Goal: Information Seeking & Learning: Understand process/instructions

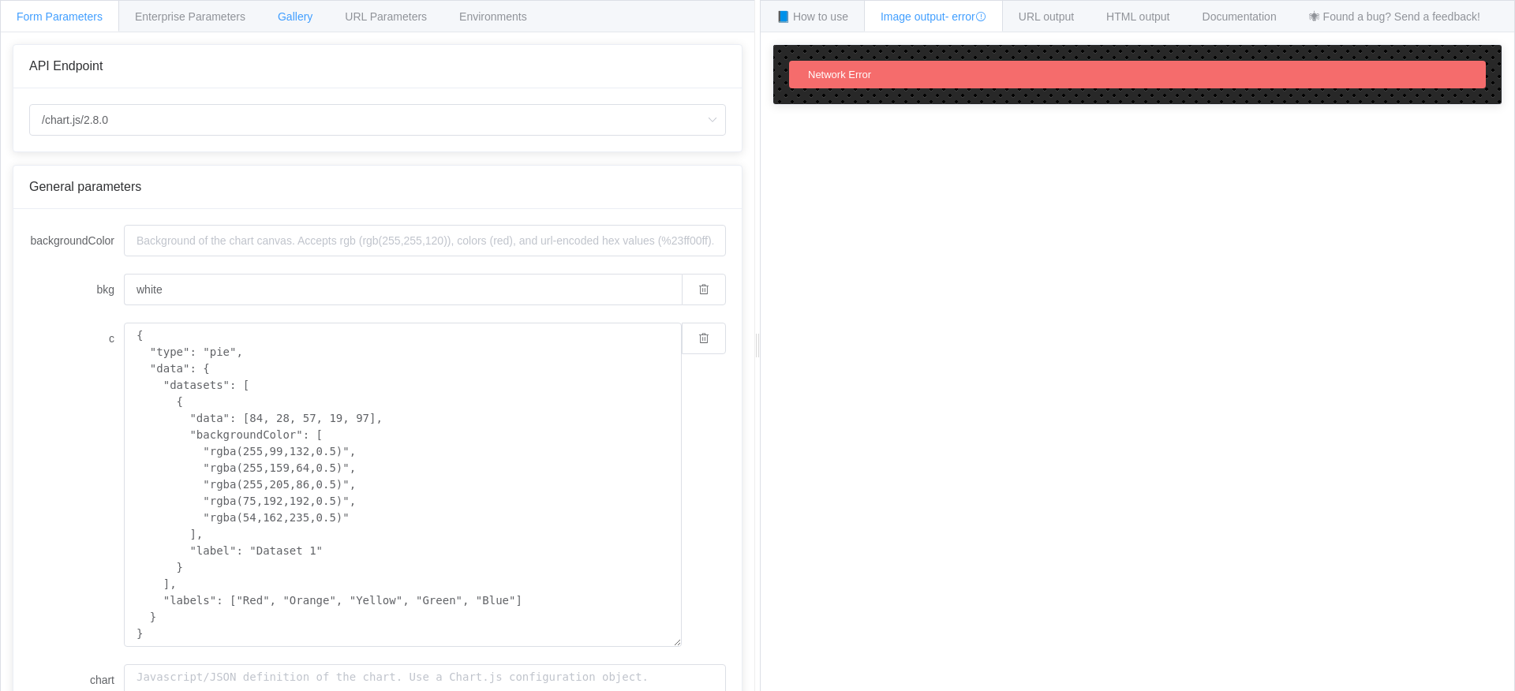
click at [300, 16] on span "Gallery" at bounding box center [295, 16] width 35 height 13
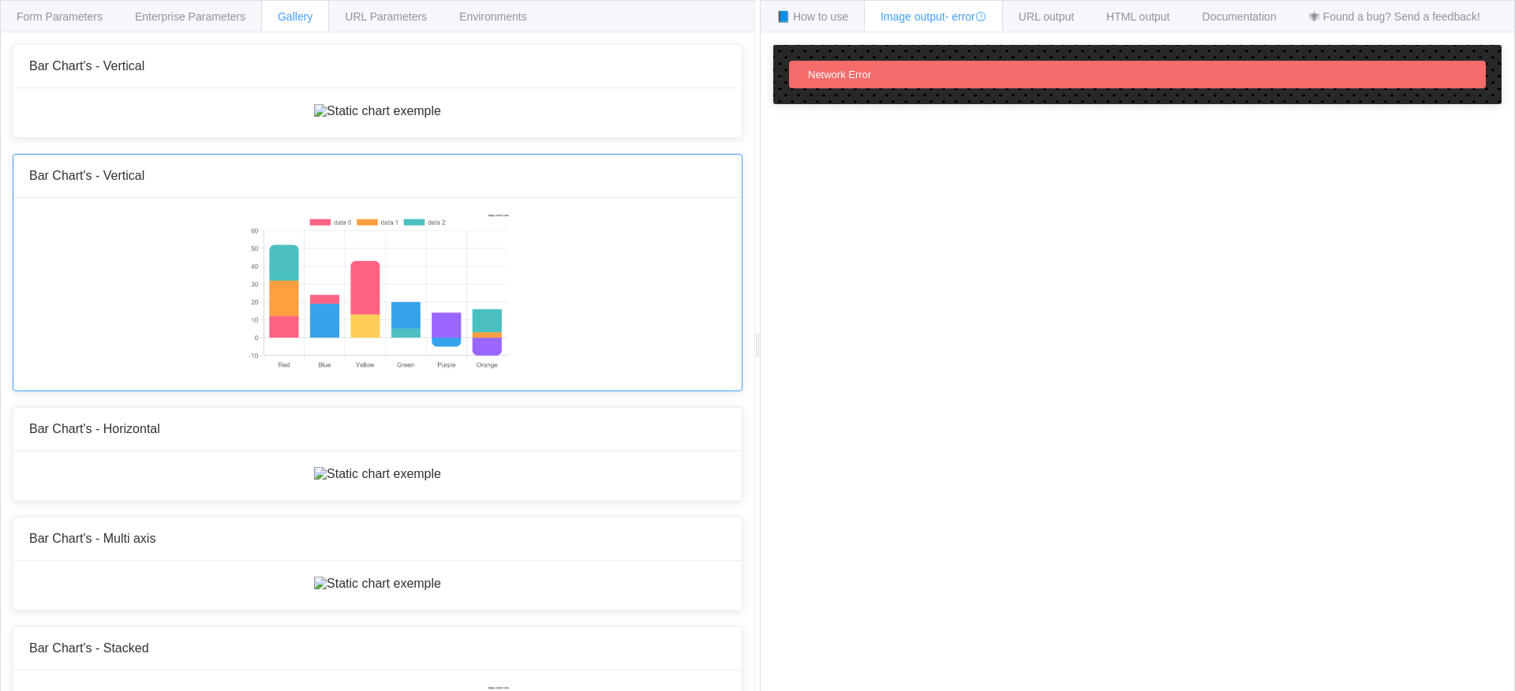
click at [474, 372] on img at bounding box center [377, 293] width 263 height 158
click at [405, 372] on img at bounding box center [377, 293] width 263 height 158
click at [1058, 11] on span "URL output" at bounding box center [1046, 16] width 55 height 13
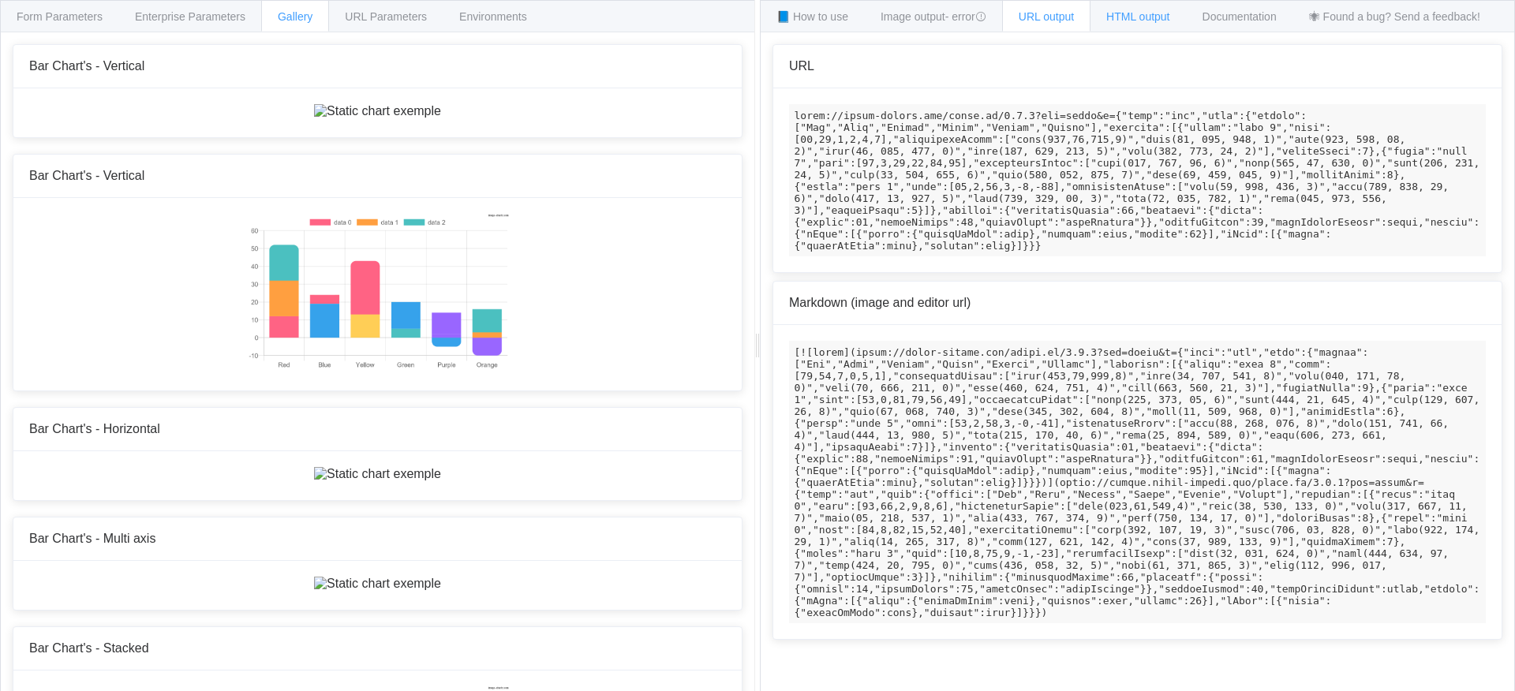
click at [1169, 16] on span "HTML output" at bounding box center [1137, 16] width 63 height 13
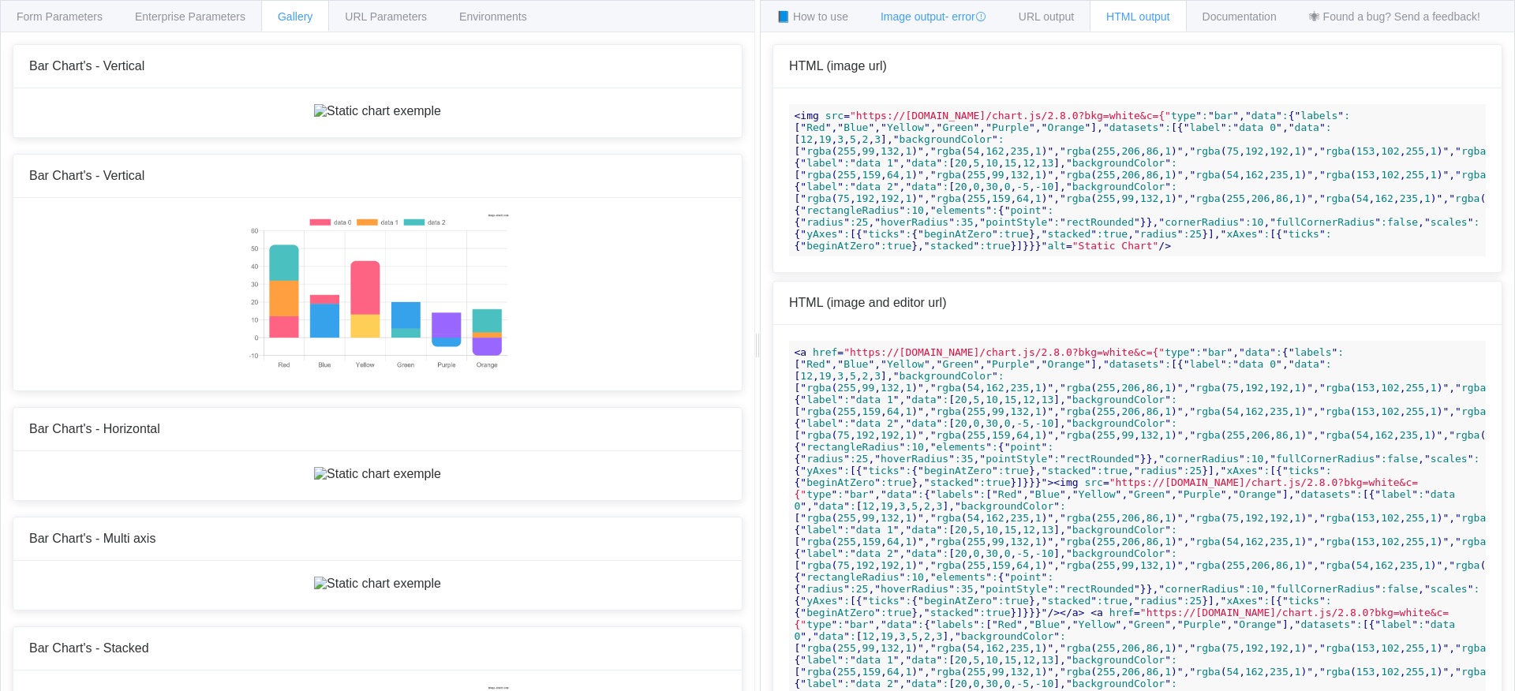
click at [959, 9] on div "Image output - error" at bounding box center [933, 16] width 139 height 32
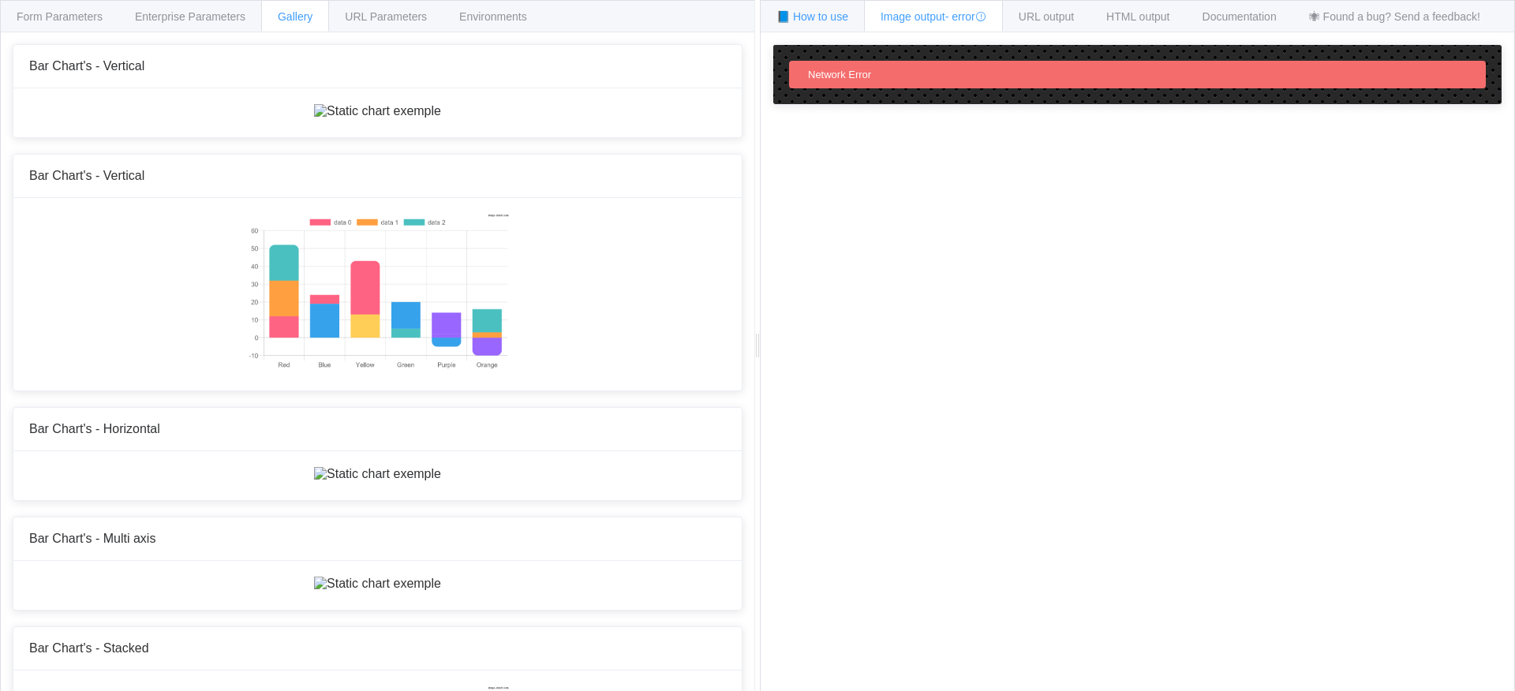
click at [822, 18] on span "📘 How to use" at bounding box center [813, 16] width 72 height 13
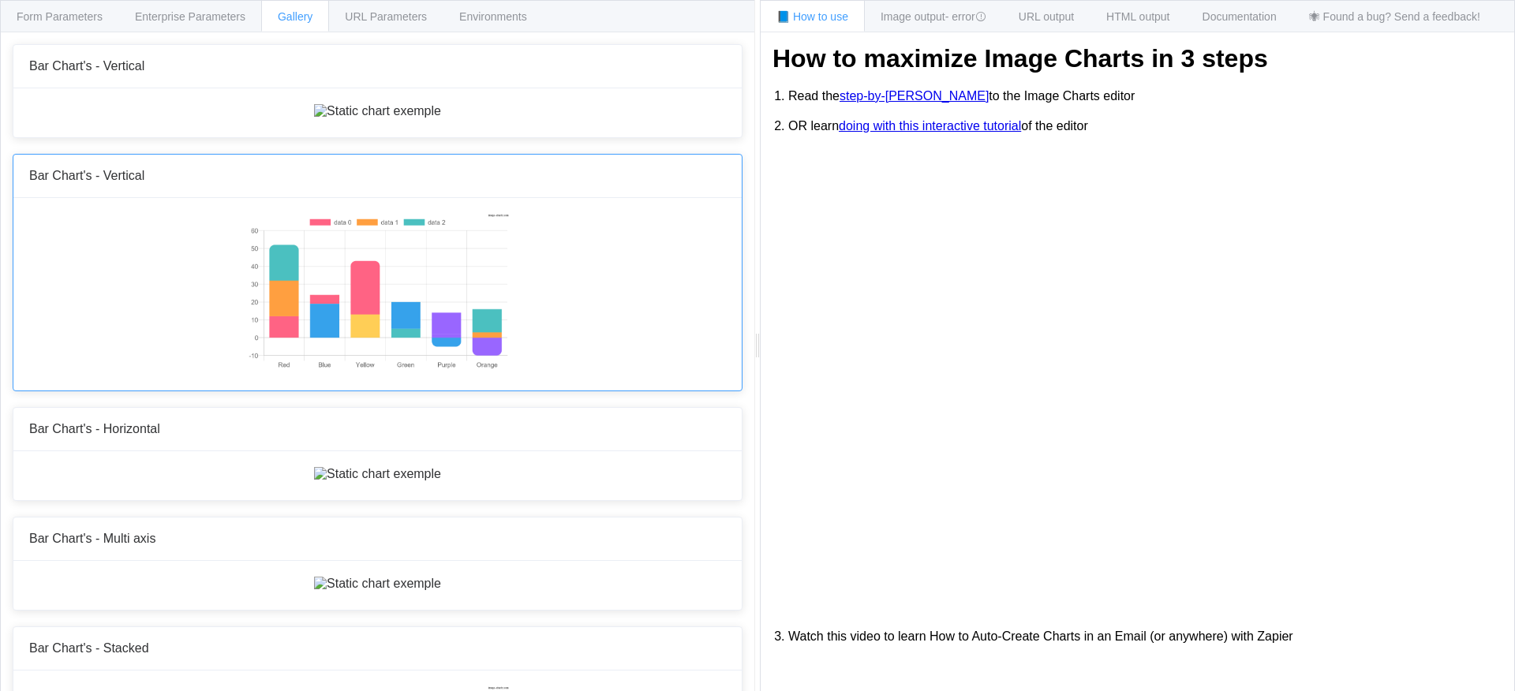
click at [413, 372] on img at bounding box center [377, 293] width 263 height 158
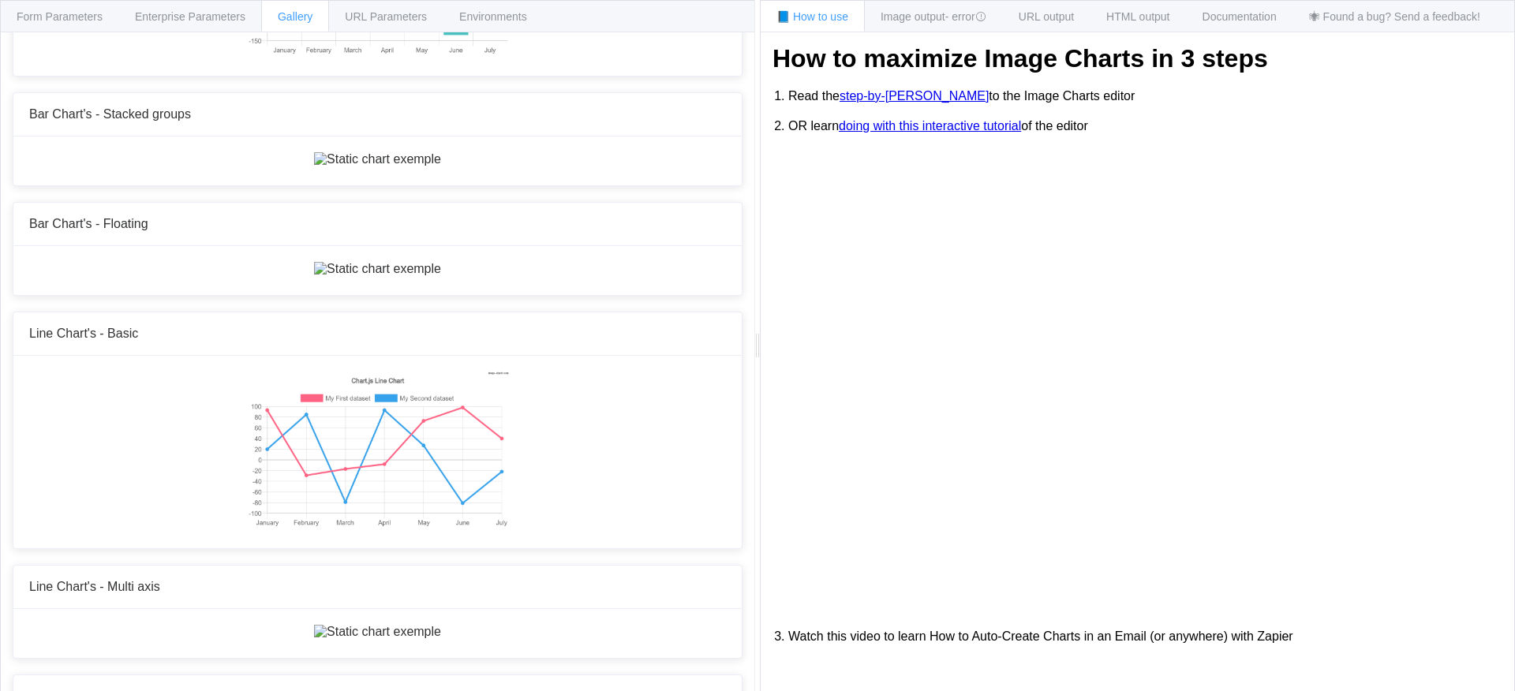
scroll to position [808, 0]
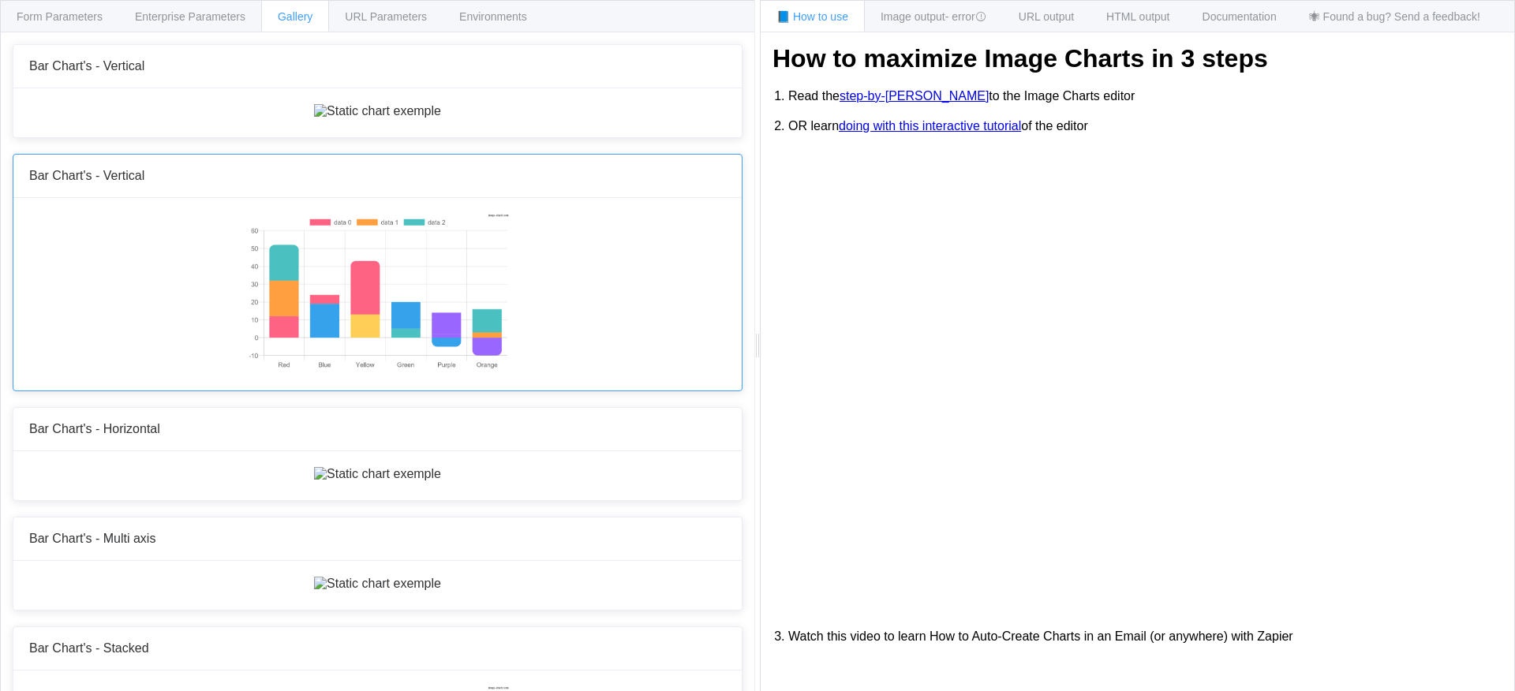
click at [300, 372] on img at bounding box center [377, 293] width 263 height 158
click at [333, 118] on img at bounding box center [377, 111] width 127 height 14
click at [51, 26] on div "Form Parameters" at bounding box center [59, 16] width 119 height 32
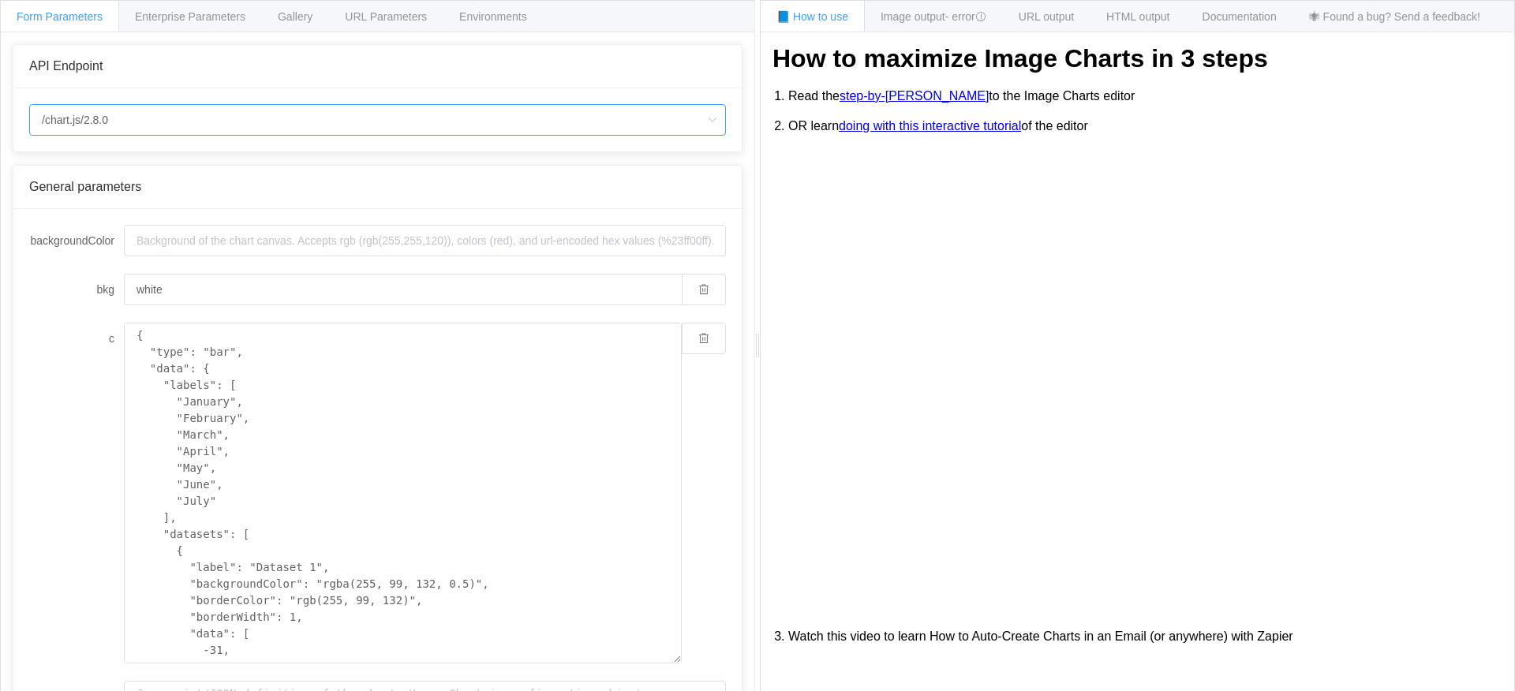
click at [152, 129] on input "/chart.js/2.8.0" at bounding box center [377, 120] width 697 height 32
click at [122, 21] on div "Enterprise Parameters" at bounding box center [190, 16] width 144 height 32
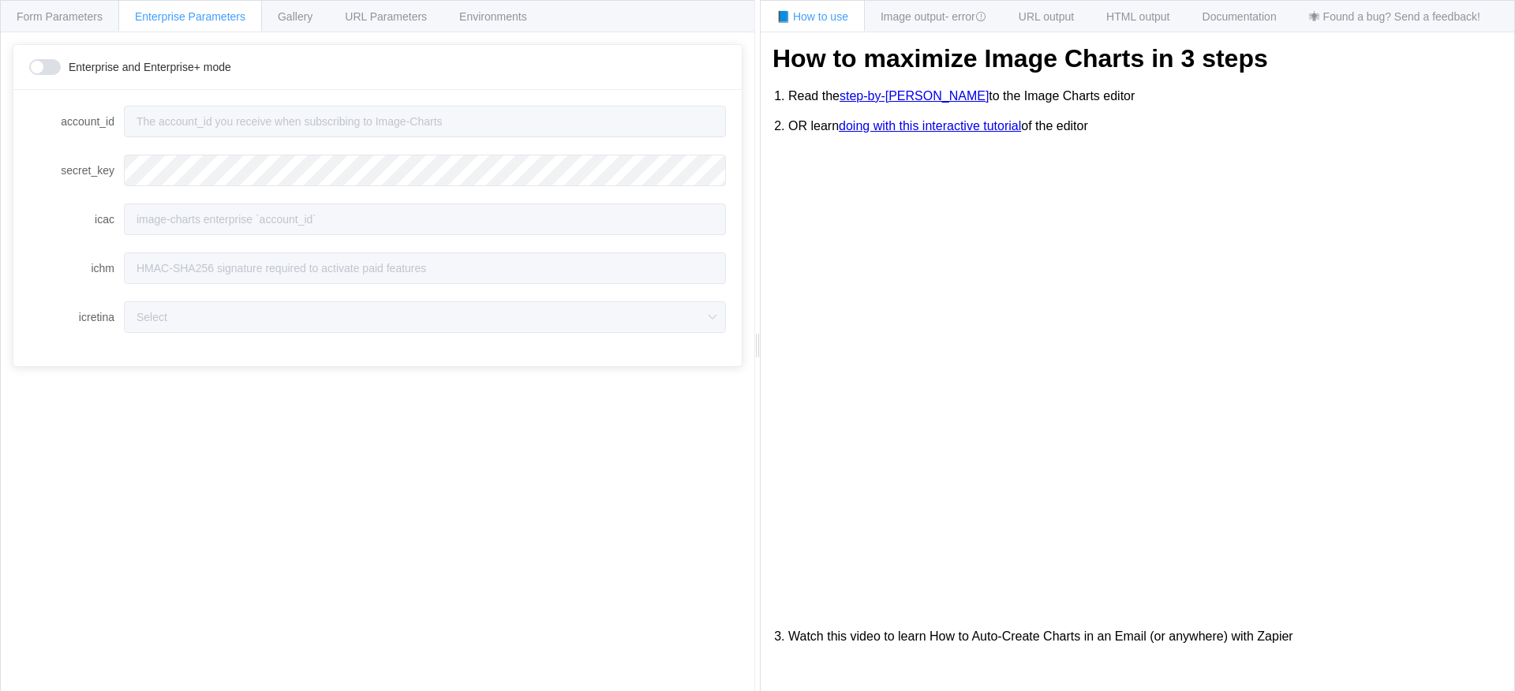
click at [260, 20] on div "Enterprise Parameters" at bounding box center [190, 16] width 144 height 32
click at [319, 14] on div "Gallery" at bounding box center [295, 16] width 68 height 32
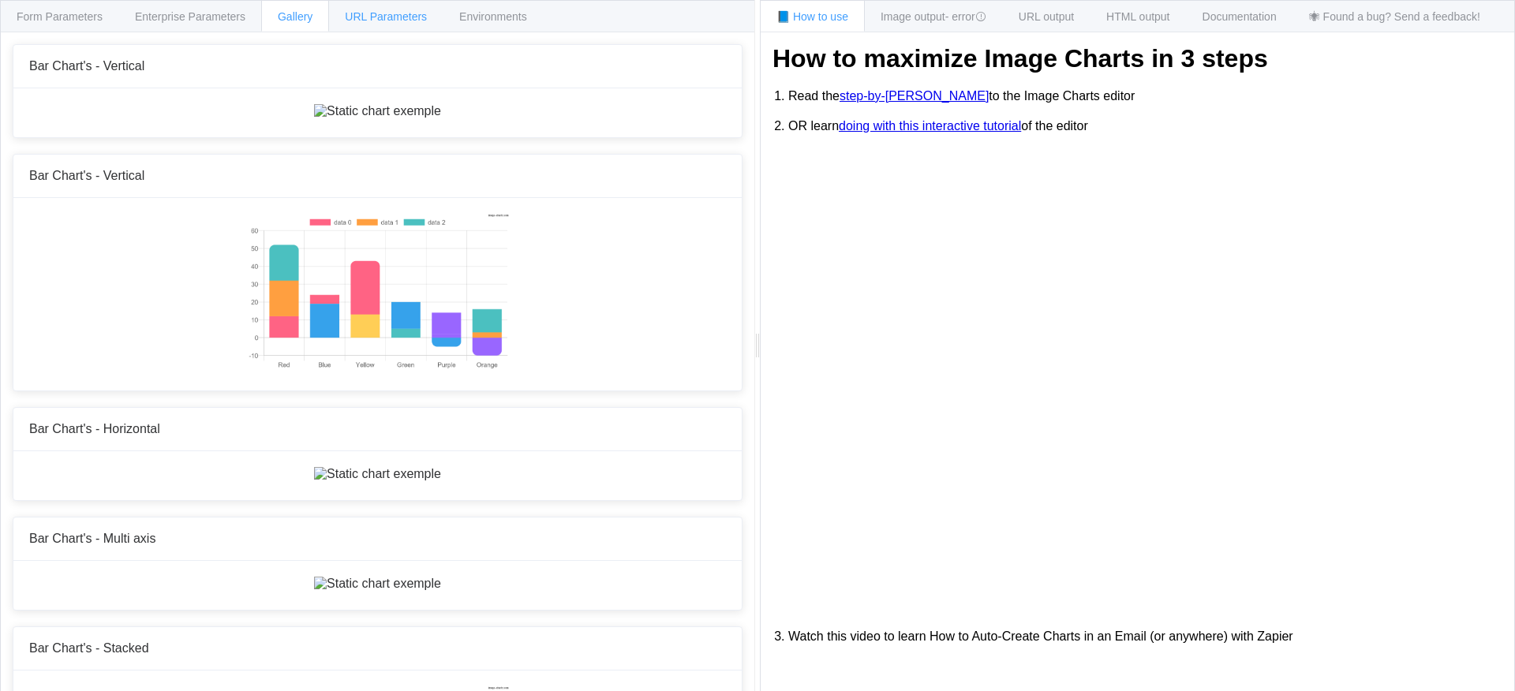
click at [394, 10] on span "URL Parameters" at bounding box center [386, 16] width 82 height 13
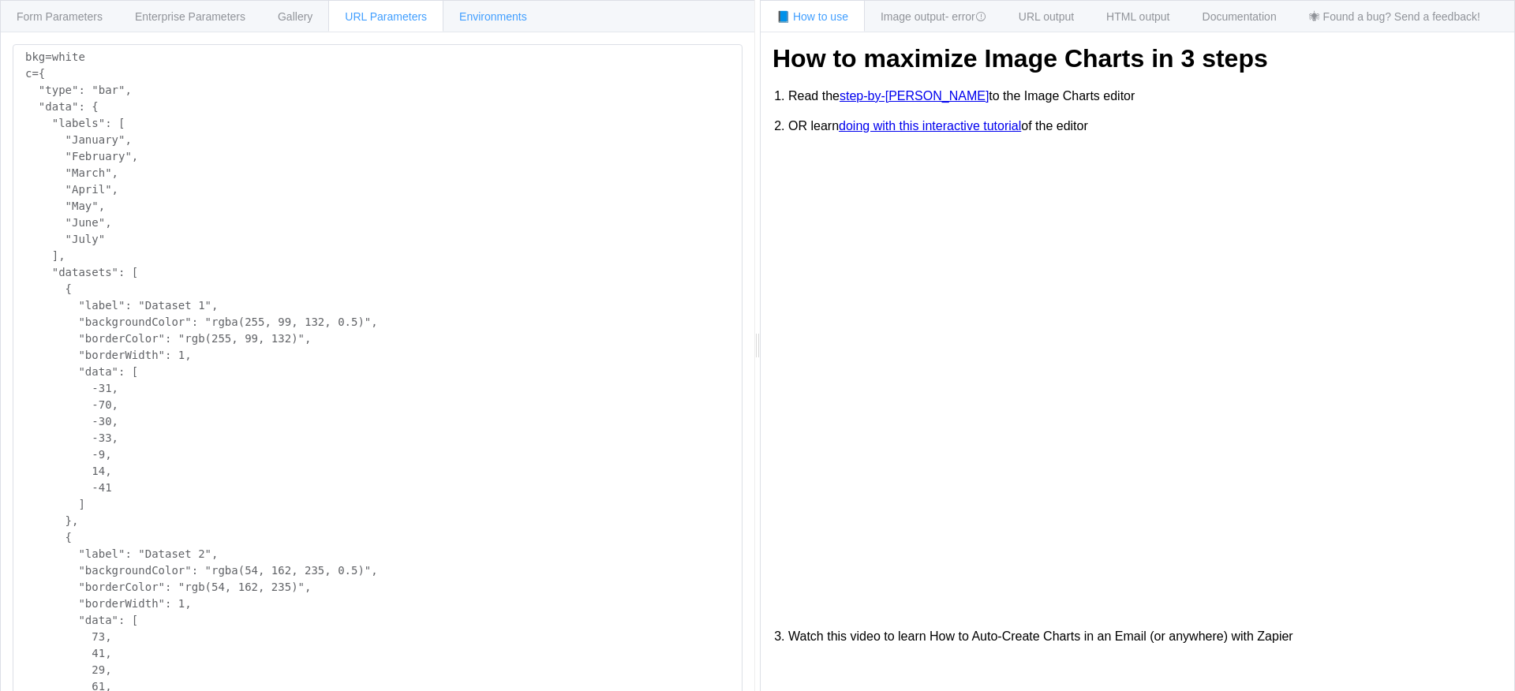
click at [489, 8] on div "Environments" at bounding box center [493, 16] width 101 height 32
